Goal: Check status: Check status

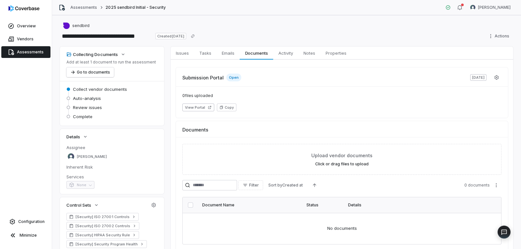
drag, startPoint x: 23, startPoint y: 54, endPoint x: 41, endPoint y: 58, distance: 18.3
click at [23, 54] on span "Assessments" at bounding box center [30, 51] width 27 height 5
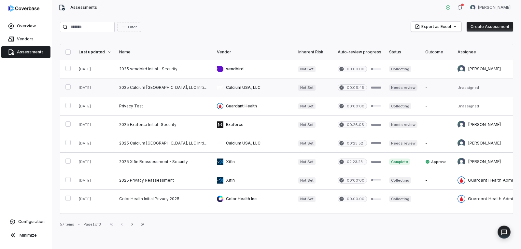
click at [158, 94] on link at bounding box center [164, 87] width 98 height 18
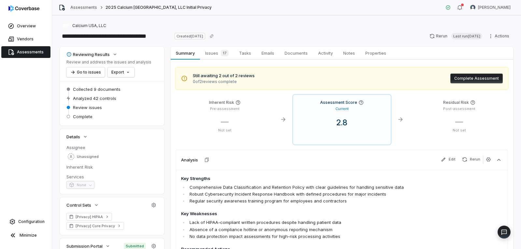
drag, startPoint x: 18, startPoint y: 50, endPoint x: 22, endPoint y: 50, distance: 3.9
click at [19, 50] on span "Assessments" at bounding box center [30, 51] width 27 height 5
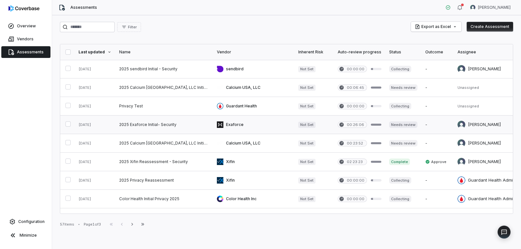
click at [149, 128] on link at bounding box center [164, 125] width 98 height 18
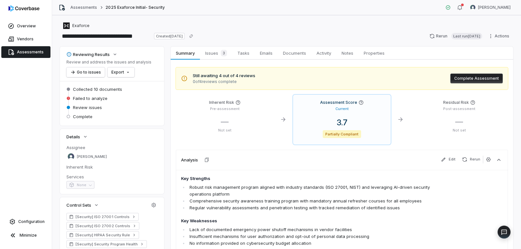
click at [30, 54] on span "Assessments" at bounding box center [30, 51] width 27 height 5
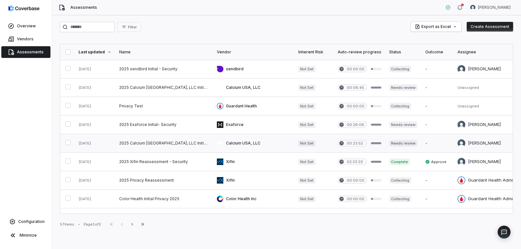
click at [148, 142] on link at bounding box center [164, 143] width 98 height 18
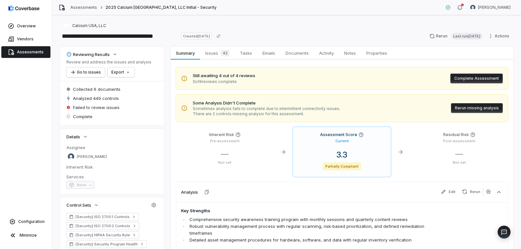
click at [468, 109] on button "Rerun missing analysis" at bounding box center [477, 108] width 52 height 10
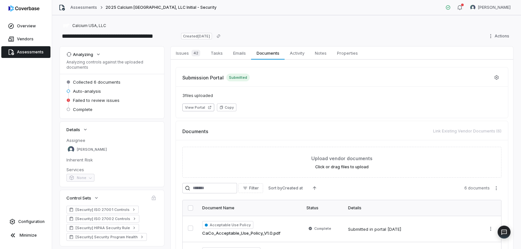
click at [25, 49] on span "Assessments" at bounding box center [30, 51] width 27 height 5
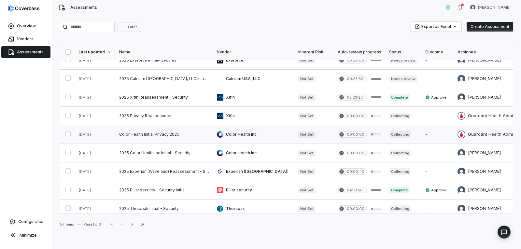
scroll to position [65, 0]
click at [162, 133] on link at bounding box center [164, 134] width 98 height 18
